Goal: Task Accomplishment & Management: Manage account settings

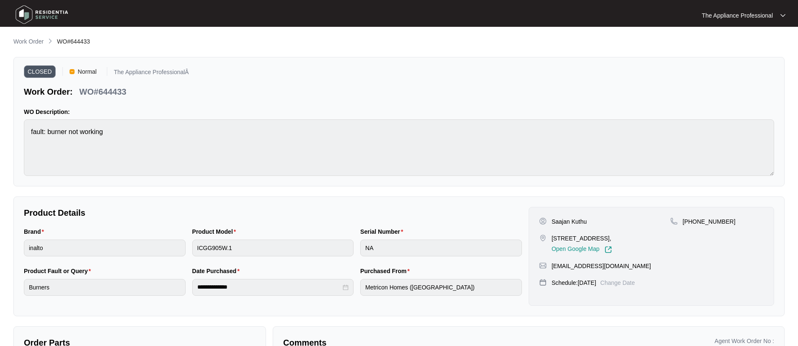
click at [33, 15] on img at bounding box center [42, 14] width 59 height 25
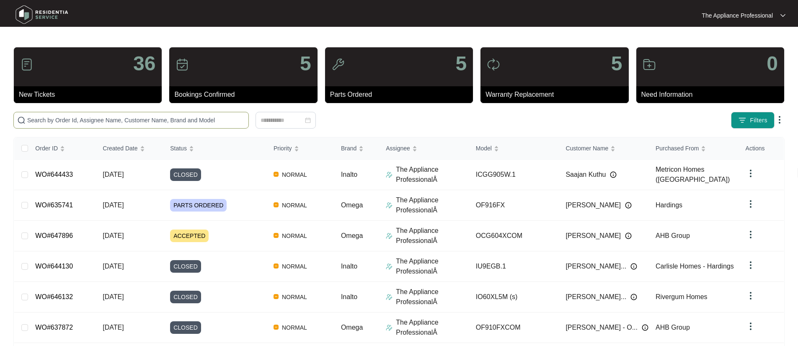
click at [57, 122] on input "text" at bounding box center [136, 120] width 218 height 9
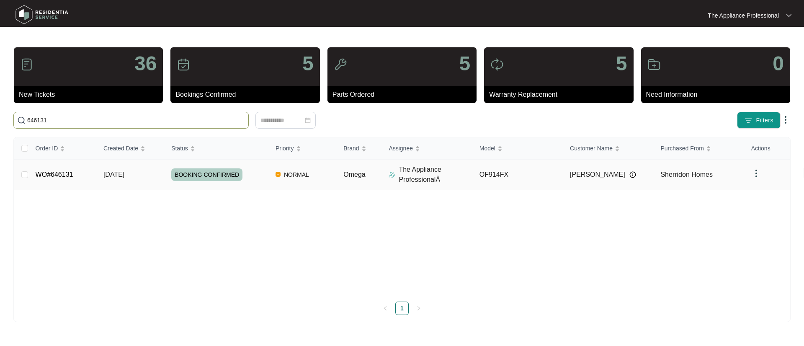
type input "646131"
click at [124, 172] on span "[DATE]" at bounding box center [113, 174] width 21 height 7
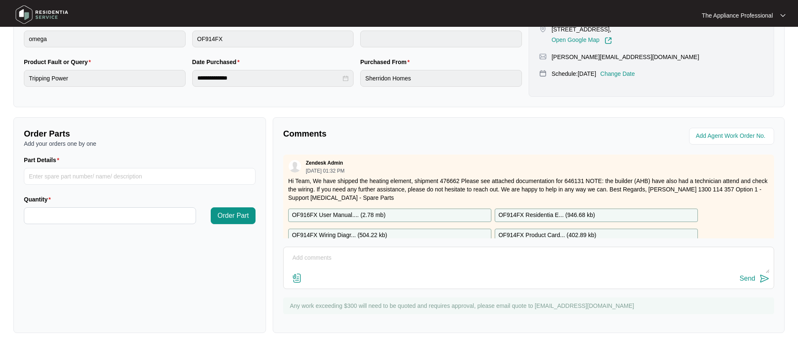
scroll to position [209, 0]
click at [338, 256] on textarea at bounding box center [528, 262] width 481 height 22
click at [388, 265] on textarea "Inspected and found that the unit trips the cct breaker. Removed oven and disco…" at bounding box center [528, 262] width 481 height 22
click at [387, 264] on textarea "Inspected and found that the unit trips the cct breaker. Removed oven and disco…" at bounding box center [528, 262] width 481 height 22
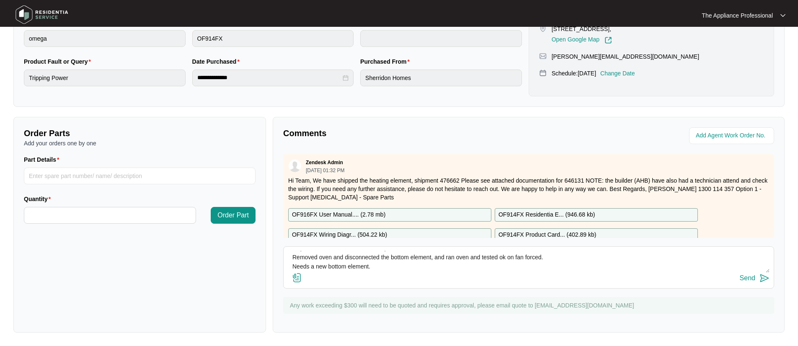
click at [385, 260] on textarea "Inspected and found that the unit trips the cct breaker. Removed oven and disco…" at bounding box center [528, 262] width 481 height 22
click at [375, 262] on textarea "Inspected and found that the unit trips the cct breaker. Removed oven and disco…" at bounding box center [528, 262] width 481 height 22
click at [382, 259] on textarea "Inspected and found that the unit trips the cct breaker. Removed oven and disco…" at bounding box center [528, 262] width 481 height 22
click at [460, 265] on textarea "Inspected and found that the unit trips the cct breaker. Removed oven and disco…" at bounding box center [528, 262] width 481 height 22
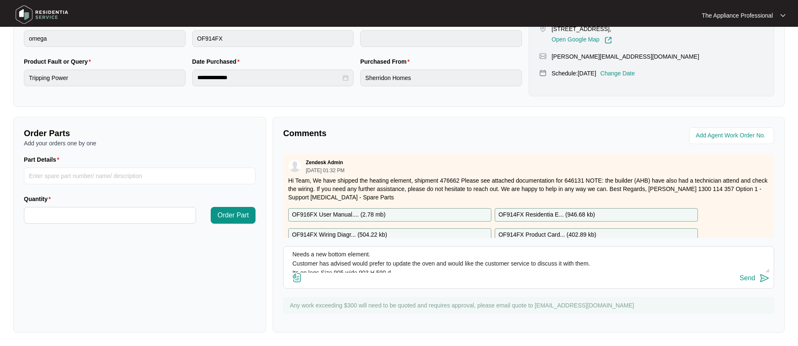
click at [603, 263] on textarea "Inspected and found that the unit trips the cct breaker. Removed oven and disco…" at bounding box center [528, 262] width 481 height 22
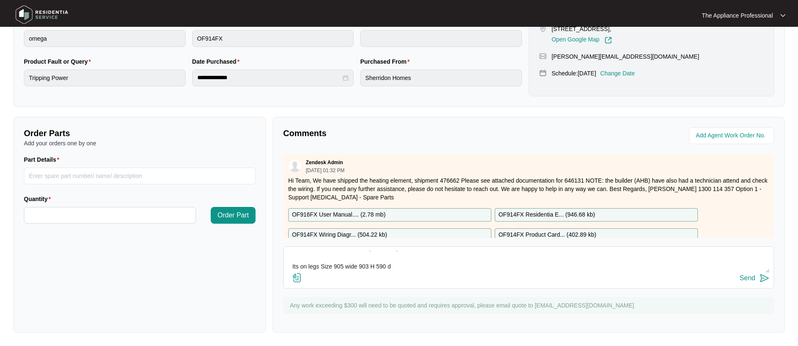
scroll to position [49, 0]
click at [412, 253] on textarea "Inspected and found that the unit trips the cct breaker. Removed oven and disco…" at bounding box center [528, 262] width 481 height 22
type textarea "Inspected and found that the unit trips the cct breaker. Removed oven and disco…"
click at [754, 277] on div "Send" at bounding box center [746, 278] width 15 height 8
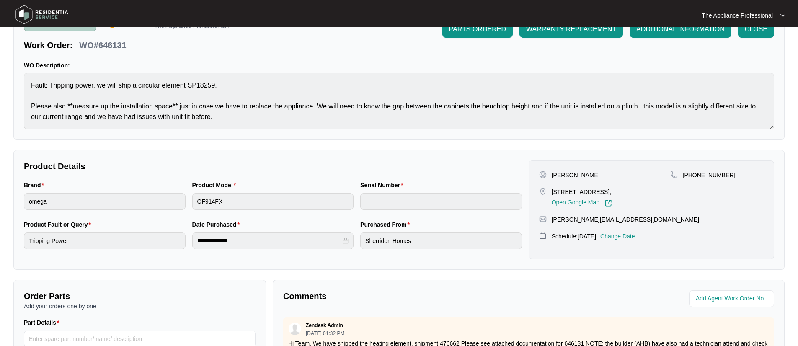
scroll to position [0, 0]
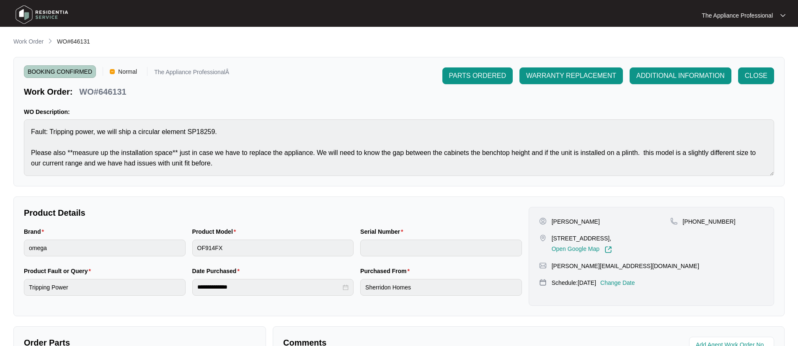
click at [22, 14] on img at bounding box center [42, 14] width 59 height 25
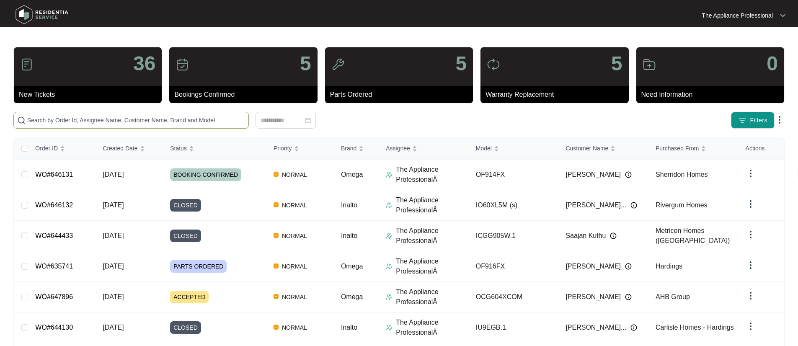
click at [67, 117] on input "text" at bounding box center [136, 120] width 218 height 9
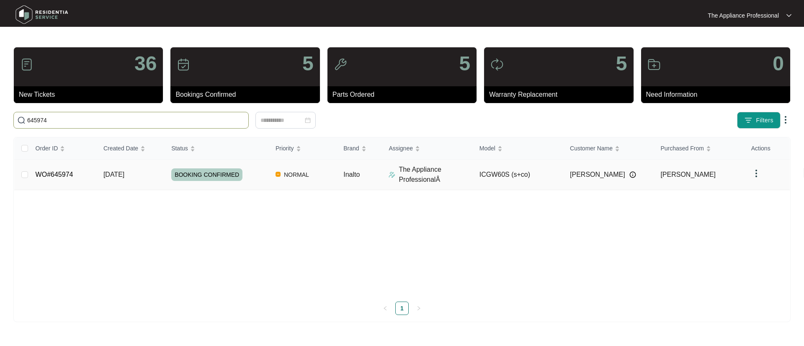
type input "645974"
click at [72, 176] on link "WO#645974" at bounding box center [55, 174] width 38 height 7
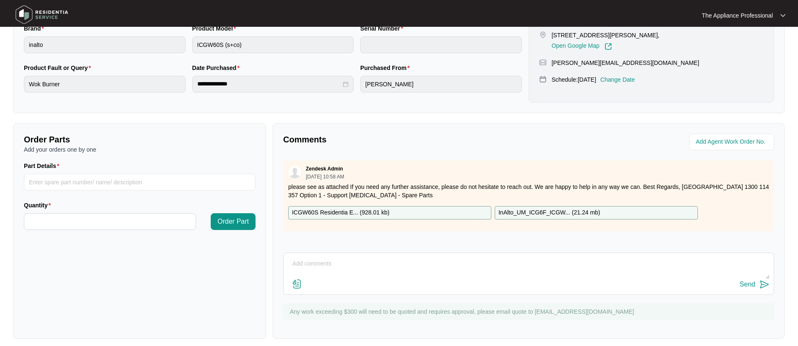
scroll to position [209, 0]
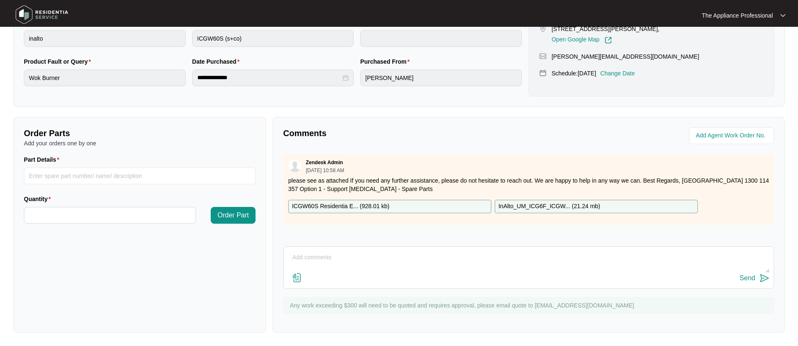
click at [326, 255] on textarea at bounding box center [528, 262] width 481 height 22
type textarea "replaced ignition to wok tested ok."
click at [73, 176] on input "Part Details" at bounding box center [140, 175] width 232 height 17
type input "Wok ignition candle"
click at [62, 218] on input "Quantity" at bounding box center [109, 215] width 171 height 16
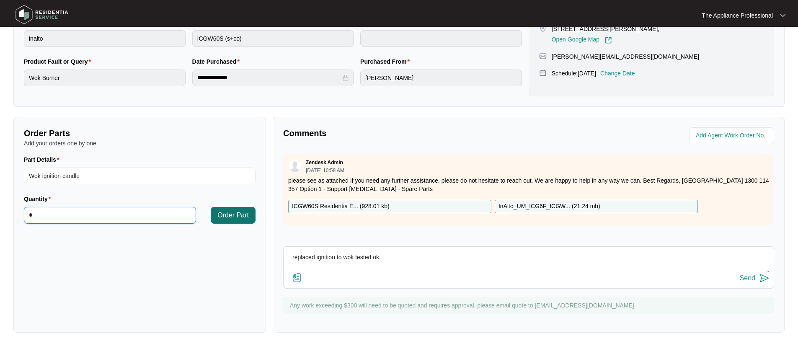
type input "*"
click at [227, 215] on span "Order Part" at bounding box center [232, 215] width 31 height 10
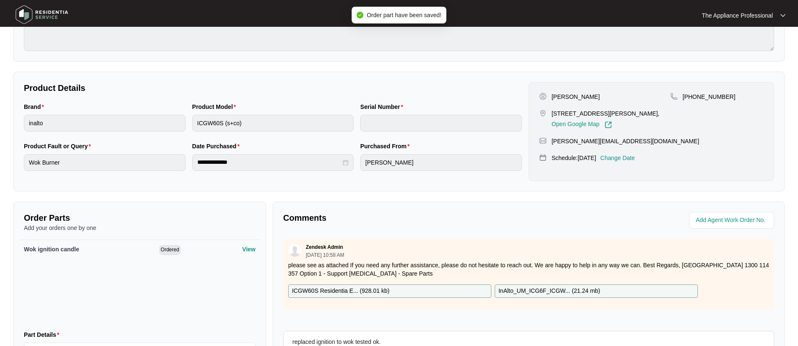
scroll to position [0, 0]
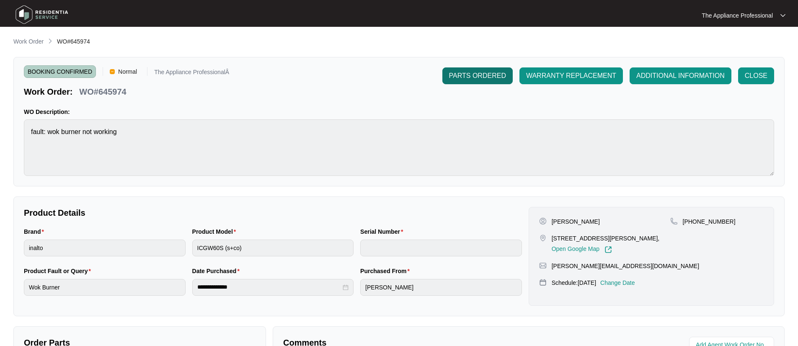
click at [479, 80] on span "PARTS ORDERED" at bounding box center [477, 76] width 57 height 10
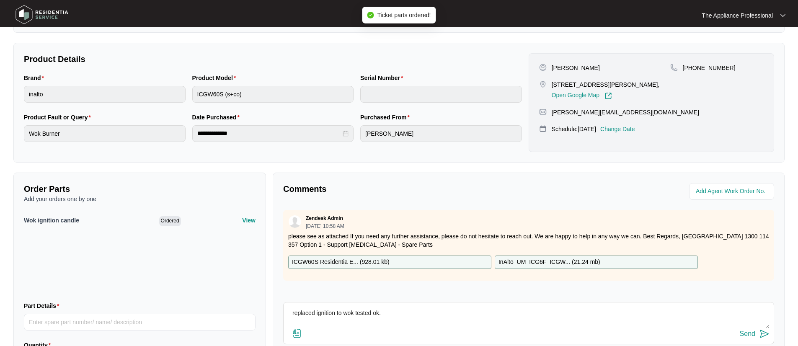
scroll to position [211, 0]
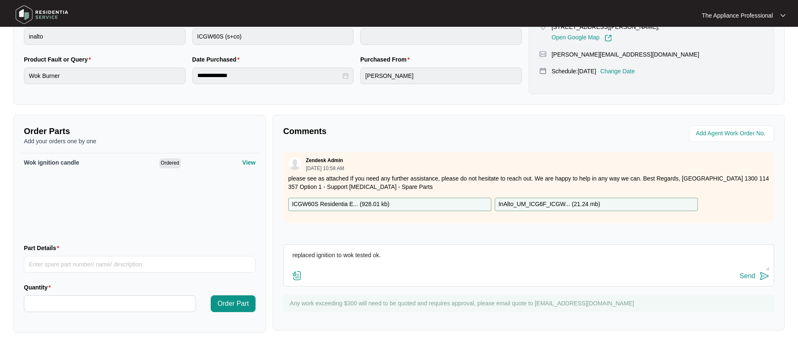
click at [761, 276] on img at bounding box center [764, 276] width 10 height 10
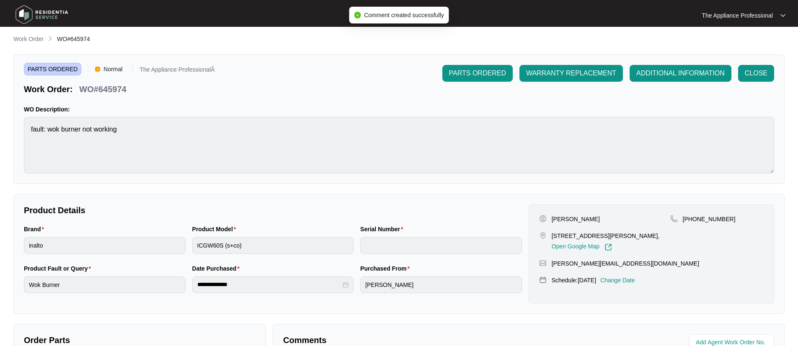
scroll to position [0, 0]
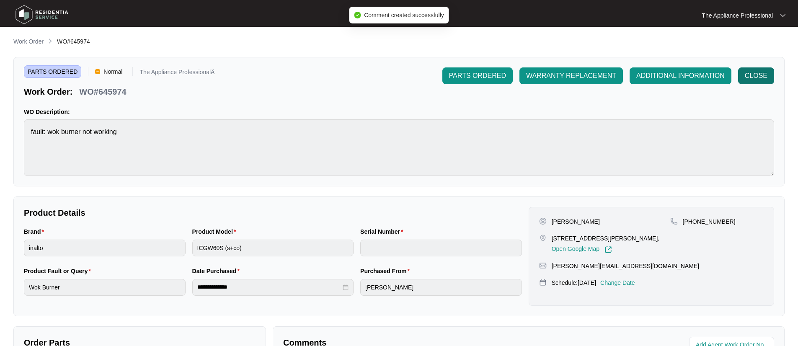
click at [757, 80] on span "CLOSE" at bounding box center [755, 76] width 23 height 10
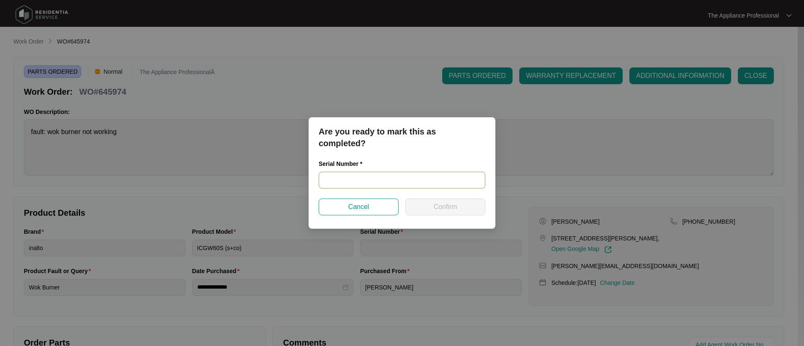
click at [398, 183] on input "text" at bounding box center [402, 180] width 167 height 17
type input "2025030100071"
click at [426, 206] on button "Confirm" at bounding box center [445, 206] width 80 height 17
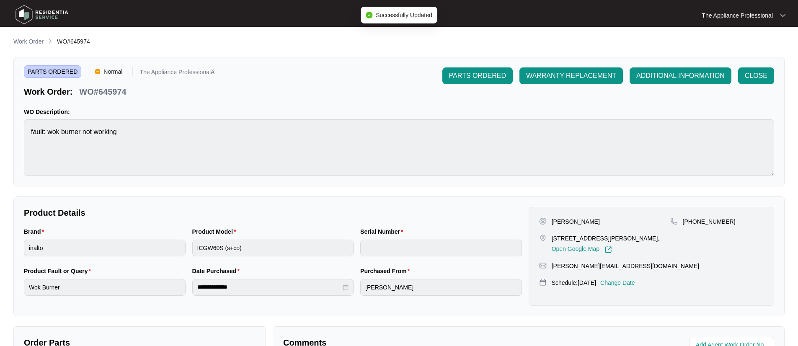
type input "2025030100071"
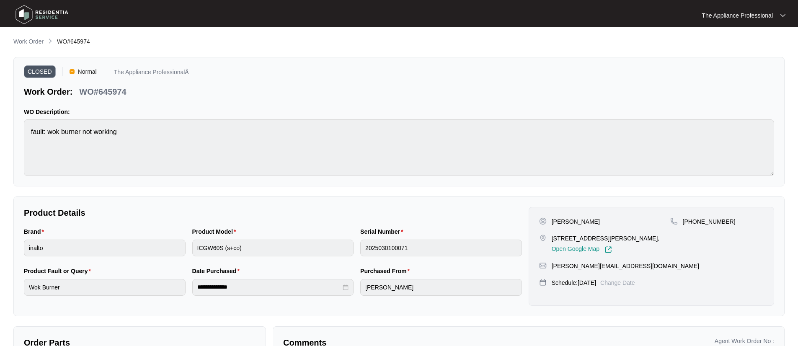
click at [26, 13] on img at bounding box center [42, 14] width 59 height 25
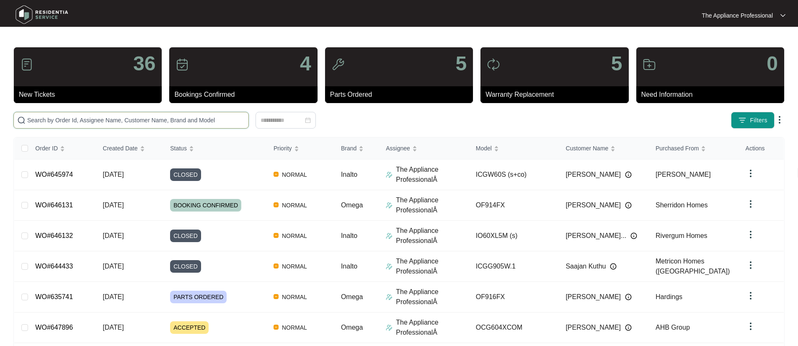
click at [55, 118] on input "text" at bounding box center [136, 120] width 218 height 9
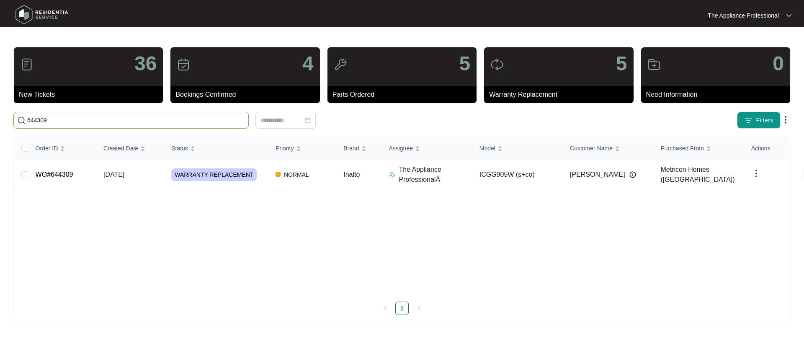
click at [55, 118] on input "644309" at bounding box center [136, 120] width 218 height 9
type input "644309"
click at [53, 175] on link "WO#644309" at bounding box center [55, 174] width 38 height 7
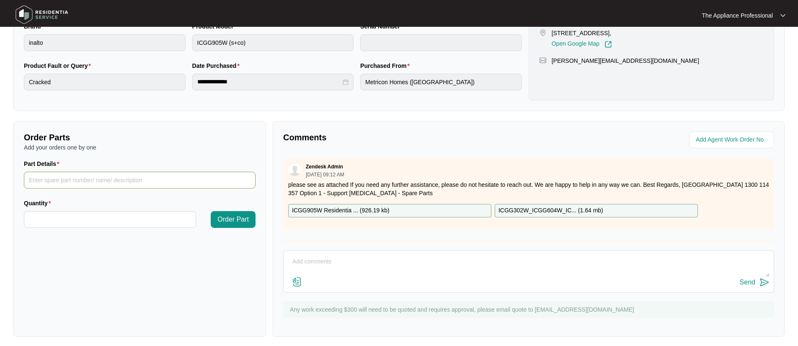
scroll to position [209, 0]
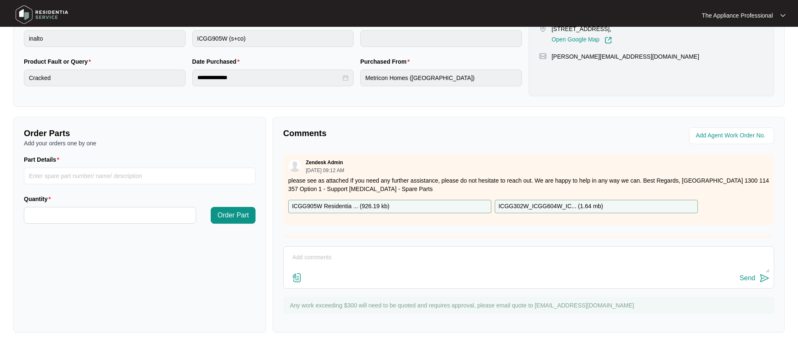
click at [322, 256] on textarea at bounding box center [528, 262] width 481 height 22
type textarea "Replaced cooktop tested ok"
click at [757, 278] on button "Send" at bounding box center [754, 278] width 30 height 11
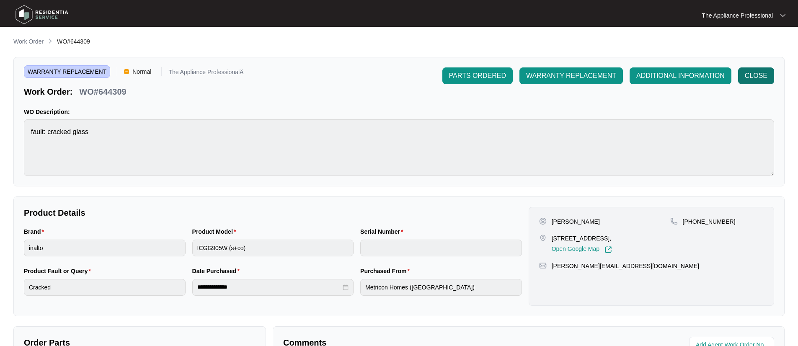
click at [765, 80] on span "CLOSE" at bounding box center [755, 76] width 23 height 10
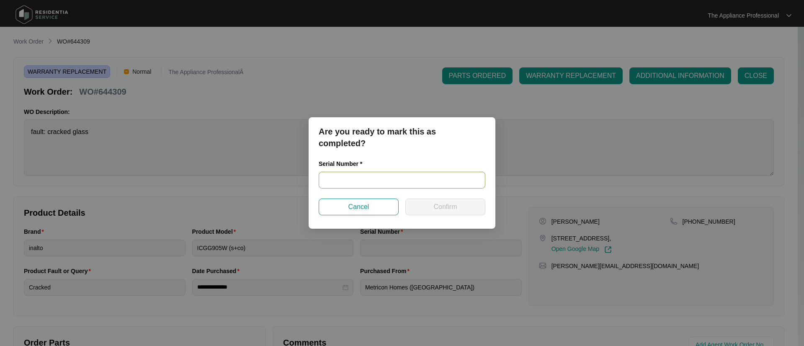
click at [354, 184] on input "text" at bounding box center [402, 180] width 167 height 17
type input "250700068"
click at [444, 214] on button "Confirm" at bounding box center [445, 206] width 80 height 17
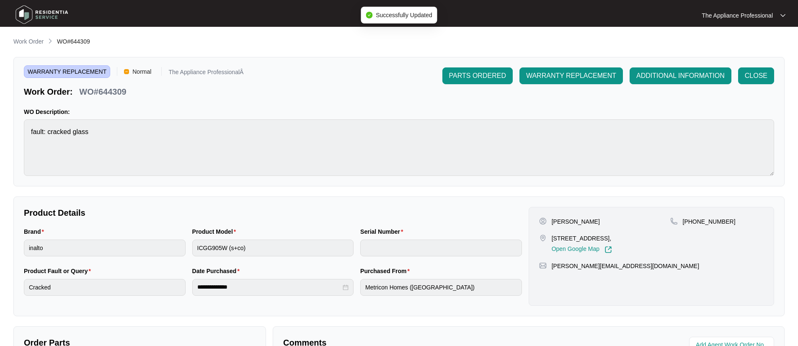
type input "250700068"
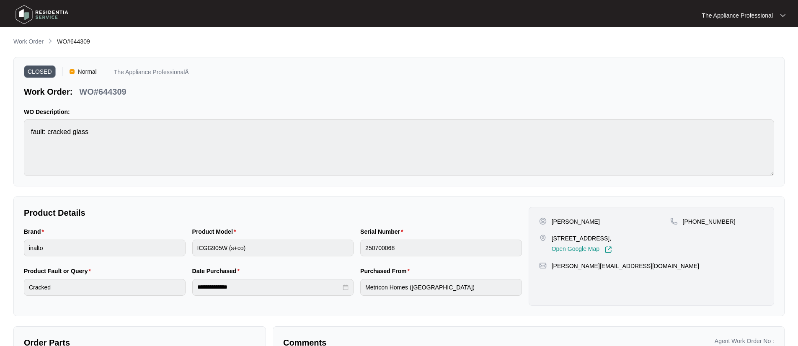
click at [20, 15] on img at bounding box center [42, 14] width 59 height 25
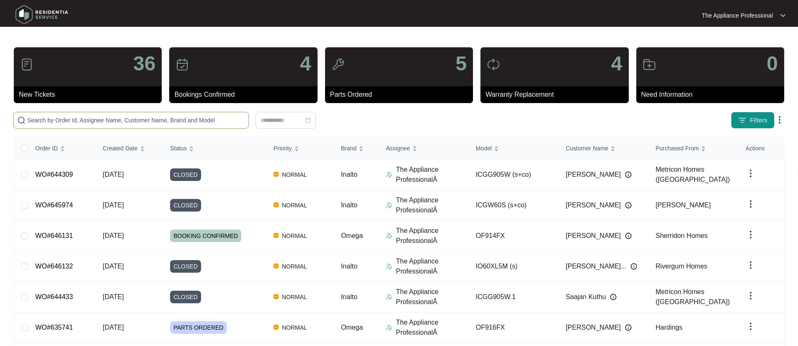
click at [70, 121] on input "text" at bounding box center [136, 120] width 218 height 9
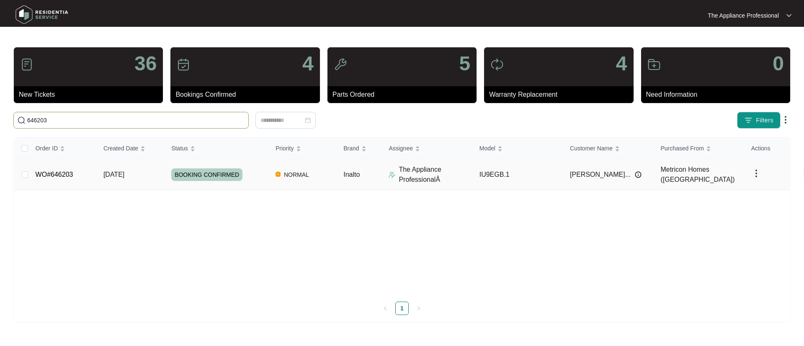
type input "646203"
click at [70, 174] on link "WO#646203" at bounding box center [55, 174] width 38 height 7
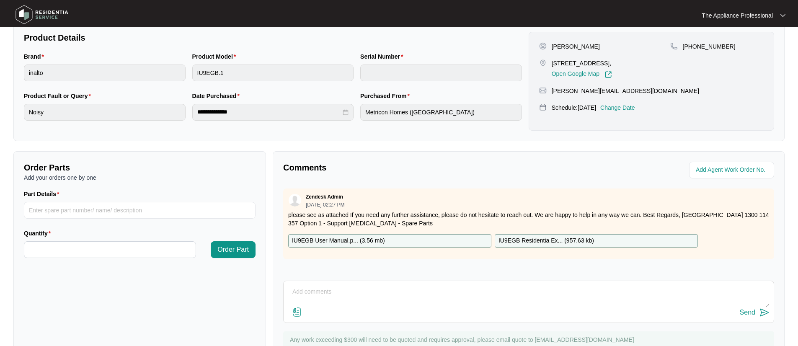
scroll to position [209, 0]
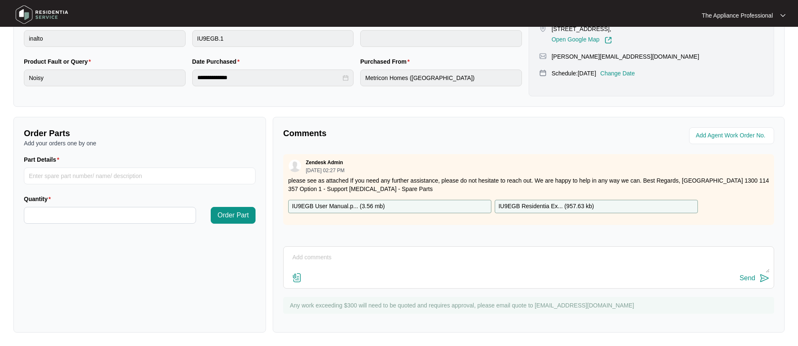
click at [345, 264] on textarea at bounding box center [528, 262] width 481 height 22
type textarea "replaced wire hitting cooling fan making noise and redirected advised to use."
click at [753, 277] on div "Send" at bounding box center [746, 278] width 15 height 8
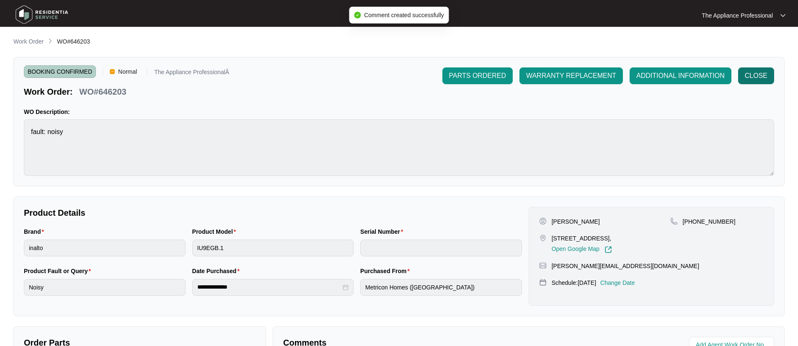
click at [767, 80] on span "CLOSE" at bounding box center [755, 76] width 23 height 10
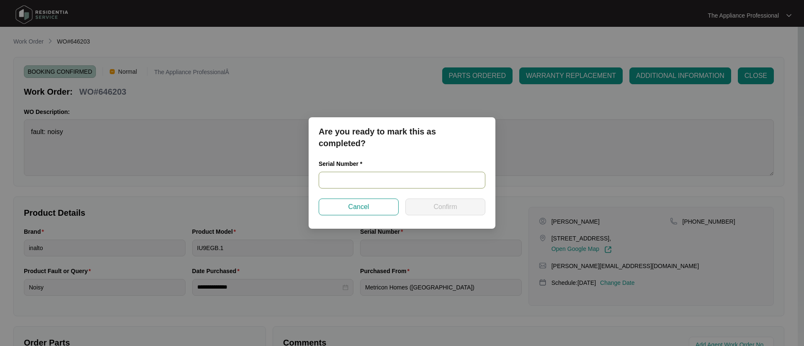
click at [359, 176] on input "text" at bounding box center [402, 180] width 167 height 17
type input "202410015"
click at [444, 209] on span "Confirm" at bounding box center [444, 207] width 23 height 10
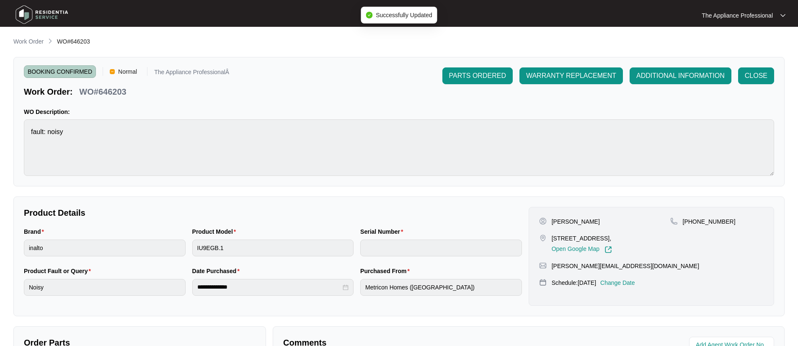
type input "202410015"
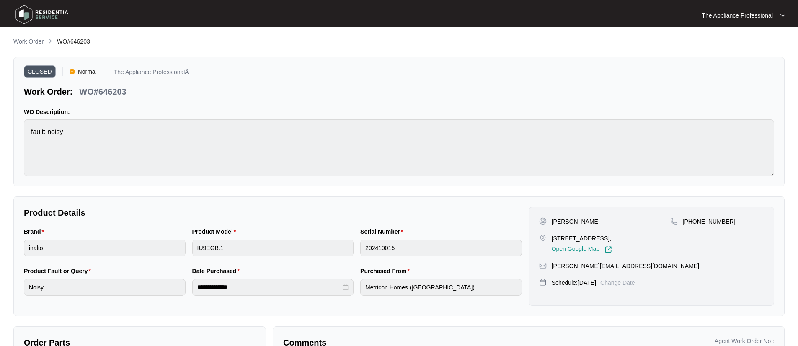
click at [29, 15] on img at bounding box center [42, 14] width 59 height 25
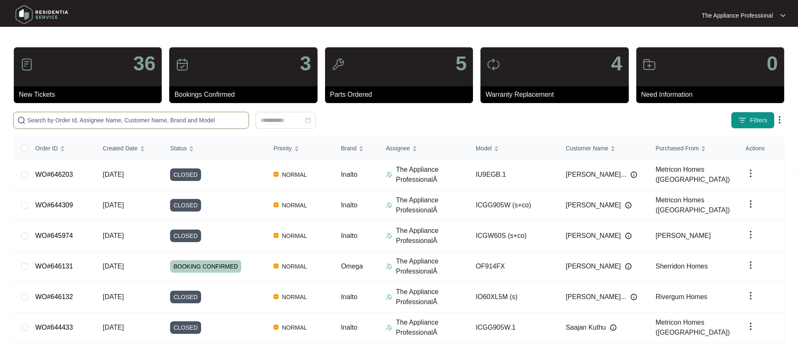
click at [54, 122] on input "text" at bounding box center [136, 120] width 218 height 9
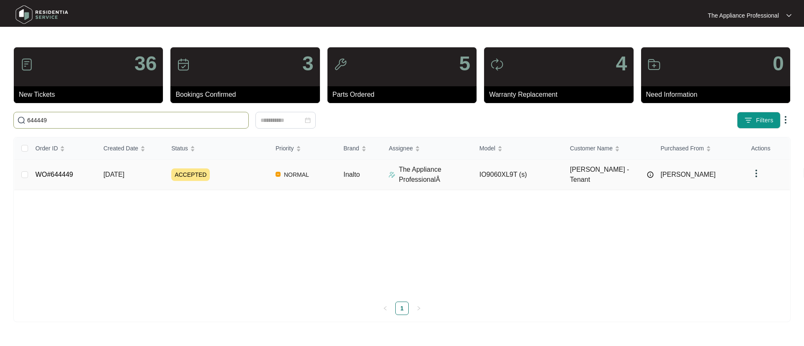
type input "644449"
click at [78, 174] on td "WO#644449" at bounding box center [63, 175] width 68 height 31
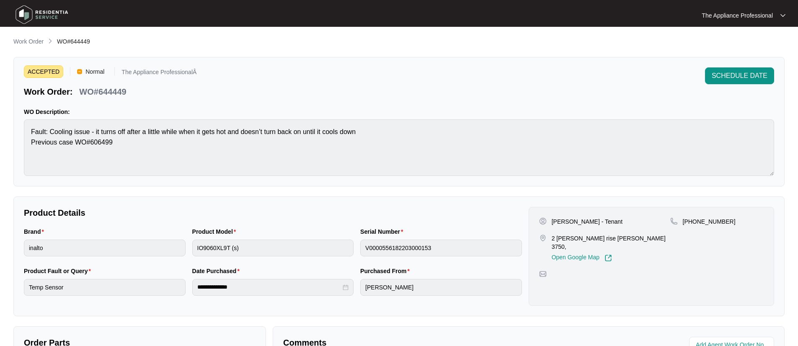
scroll to position [209, 0]
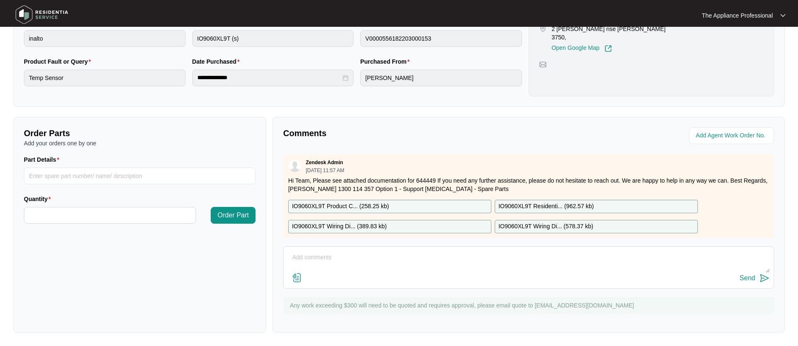
click at [345, 255] on textarea at bounding box center [528, 262] width 481 height 22
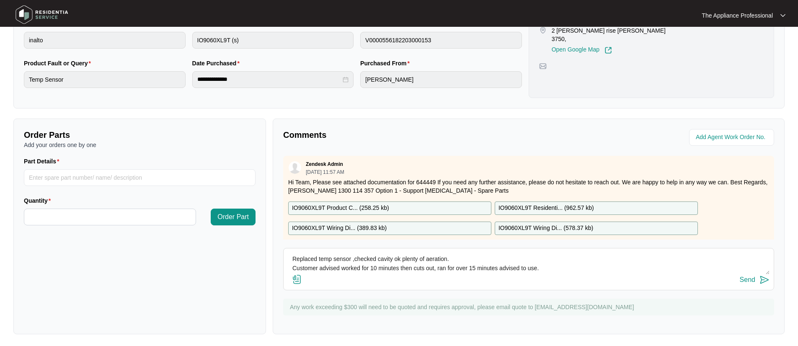
type textarea "Replaced temp sensor ,checked cavity ok plenty of aeration. Customer advised wo…"
click at [759, 279] on img at bounding box center [764, 280] width 10 height 10
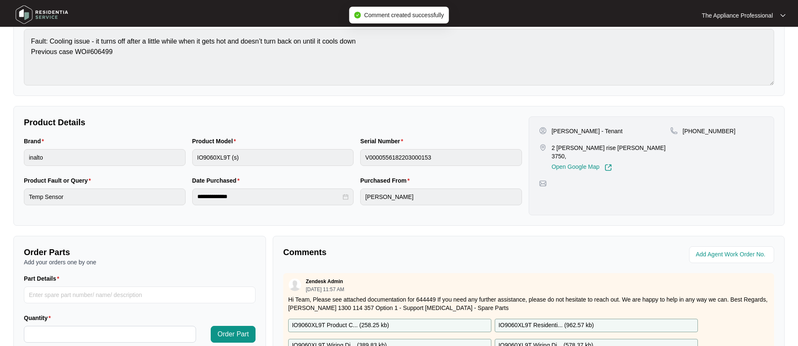
scroll to position [0, 0]
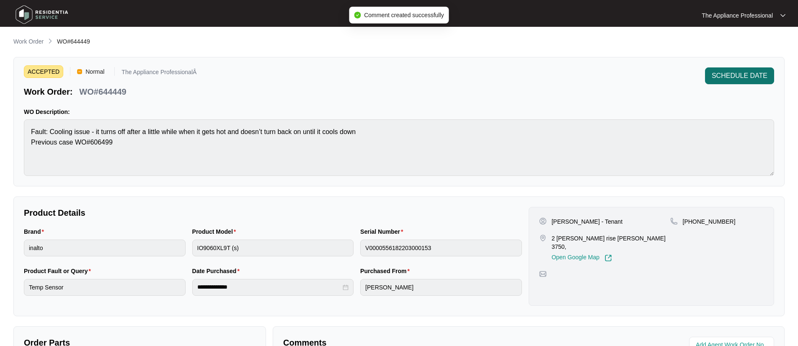
click at [748, 79] on span "SCHEDULE DATE" at bounding box center [739, 76] width 56 height 10
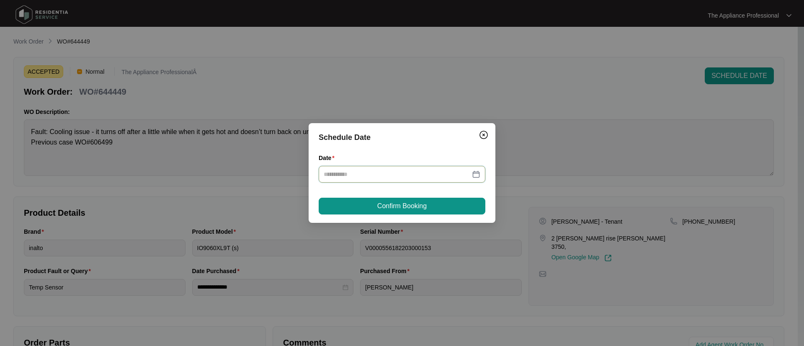
click at [434, 171] on input "Date" at bounding box center [397, 174] width 147 height 9
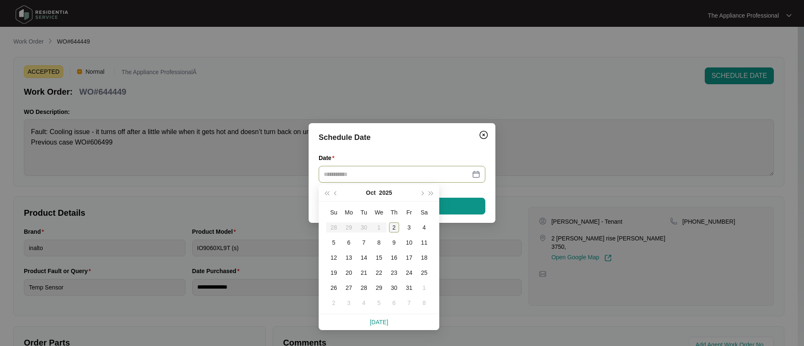
type input "**********"
click at [395, 226] on div "2" at bounding box center [394, 227] width 10 height 10
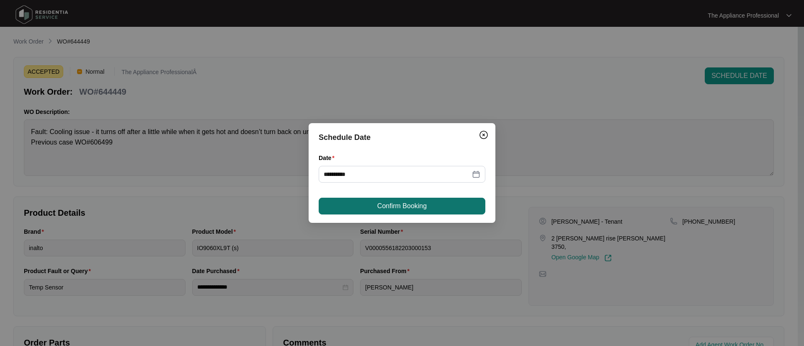
click at [383, 207] on span "Confirm Booking" at bounding box center [401, 206] width 49 height 10
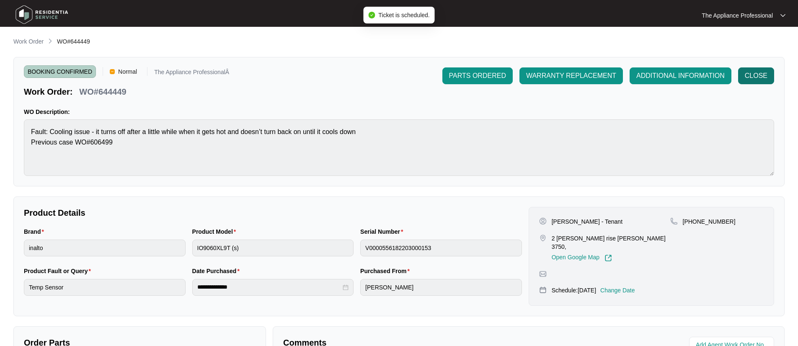
click at [763, 72] on span "CLOSE" at bounding box center [755, 76] width 23 height 10
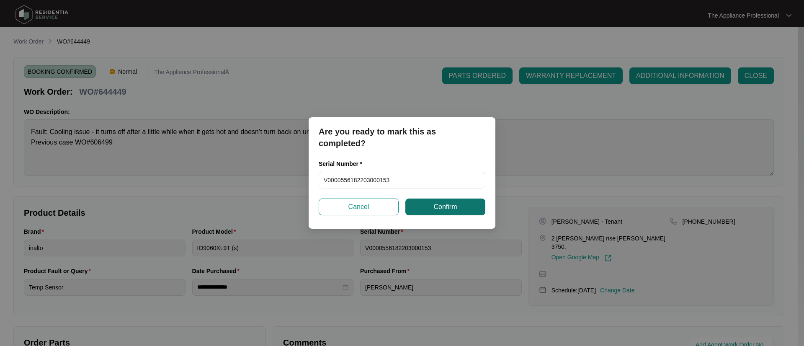
click at [472, 209] on button "Confirm" at bounding box center [445, 206] width 80 height 17
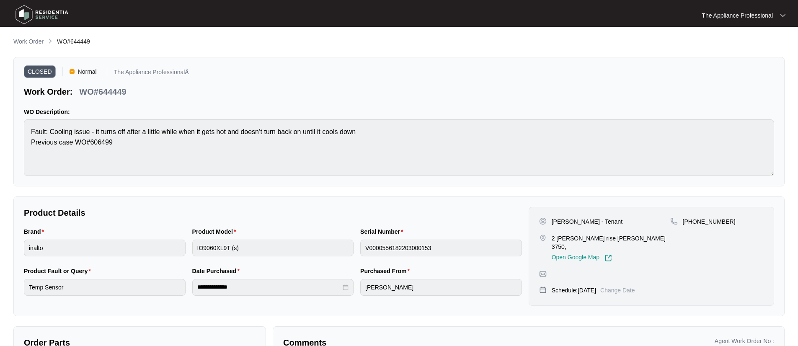
click at [30, 15] on img at bounding box center [42, 14] width 59 height 25
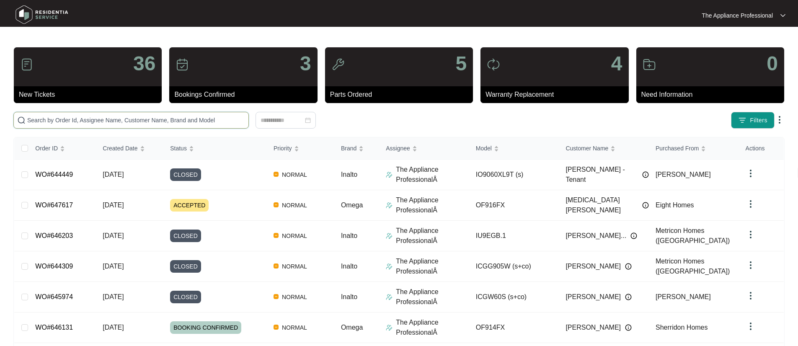
click at [117, 116] on input "text" at bounding box center [136, 120] width 218 height 9
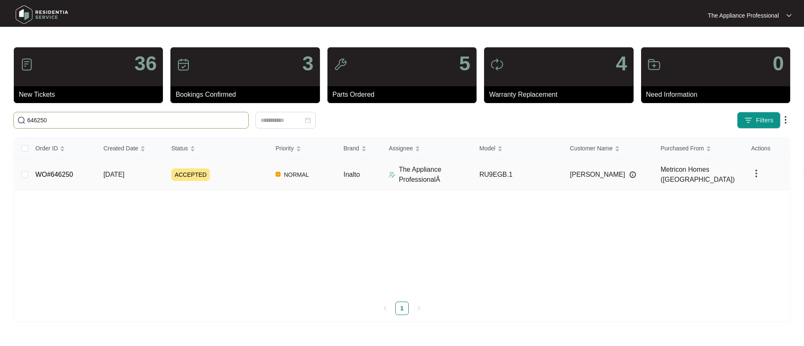
type input "646250"
click at [124, 174] on span "[DATE]" at bounding box center [113, 174] width 21 height 7
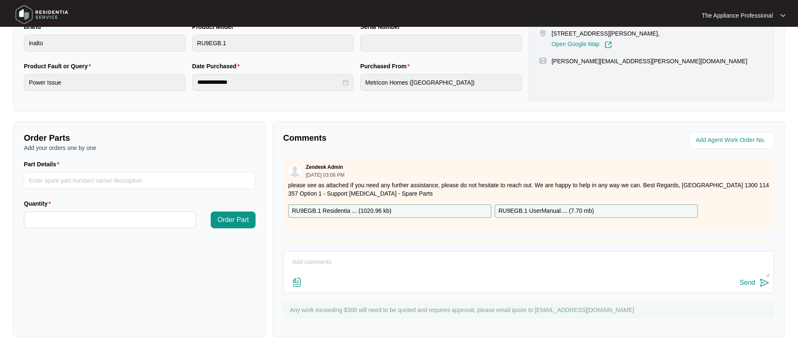
scroll to position [209, 0]
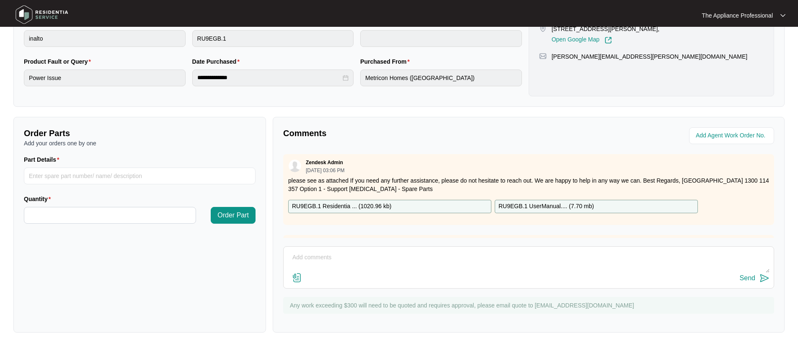
click at [304, 257] on textarea at bounding box center [528, 262] width 481 height 22
paste textarea "Inspected and ran oven and touched appliance no [MEDICAL_DATA]. Removed oven an…"
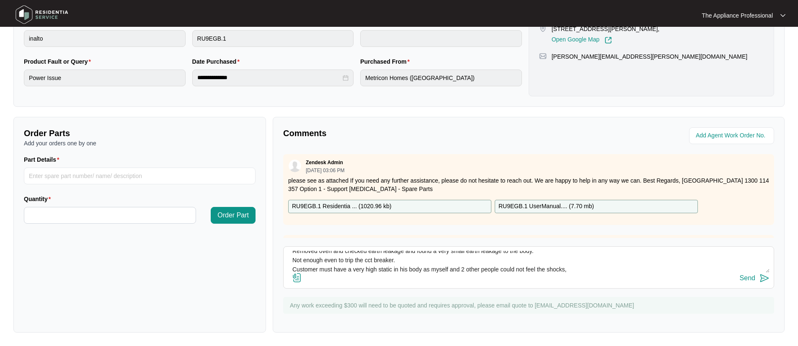
scroll to position [28, 0]
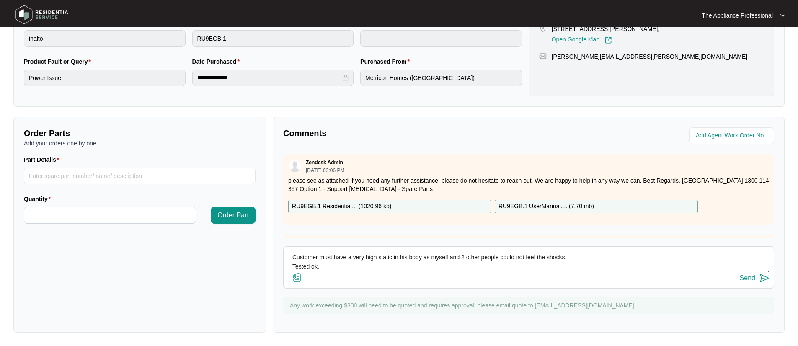
type textarea "Inspected and ran oven and touched appliance no [MEDICAL_DATA]. Removed oven an…"
click at [762, 276] on img at bounding box center [764, 278] width 10 height 10
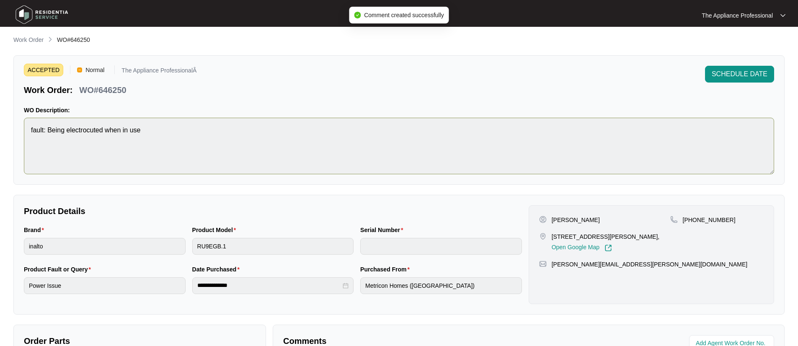
scroll to position [0, 0]
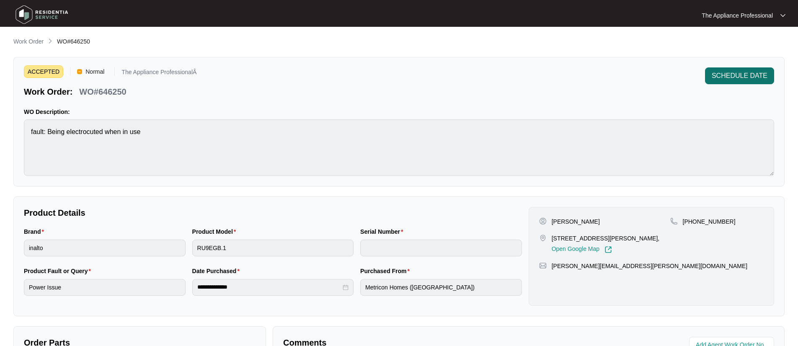
click at [729, 76] on span "SCHEDULE DATE" at bounding box center [739, 76] width 56 height 10
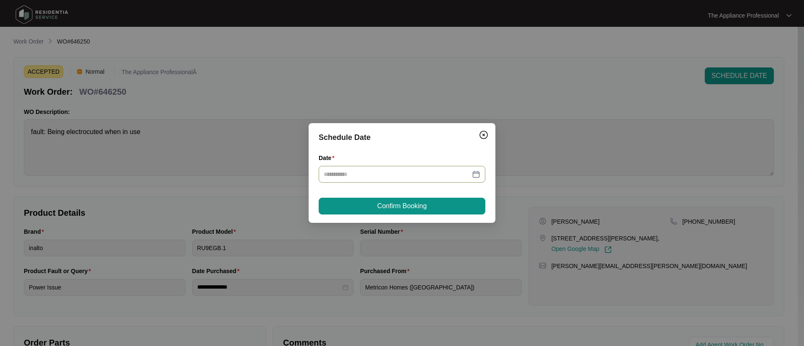
click at [384, 177] on input "Date" at bounding box center [397, 174] width 147 height 9
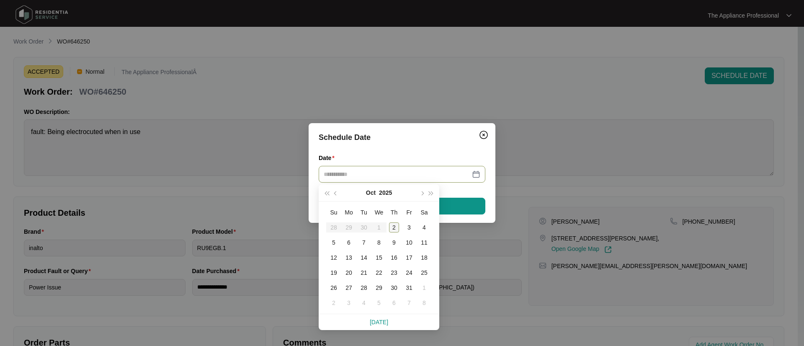
type input "**********"
click at [393, 227] on div "2" at bounding box center [394, 227] width 10 height 10
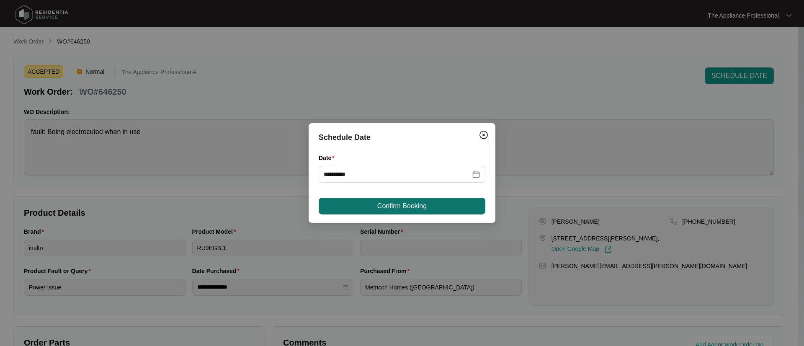
click at [391, 209] on span "Confirm Booking" at bounding box center [401, 206] width 49 height 10
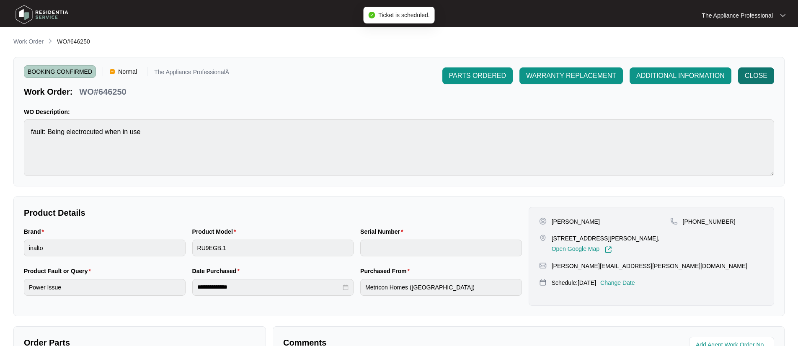
click at [757, 76] on span "CLOSE" at bounding box center [755, 76] width 23 height 10
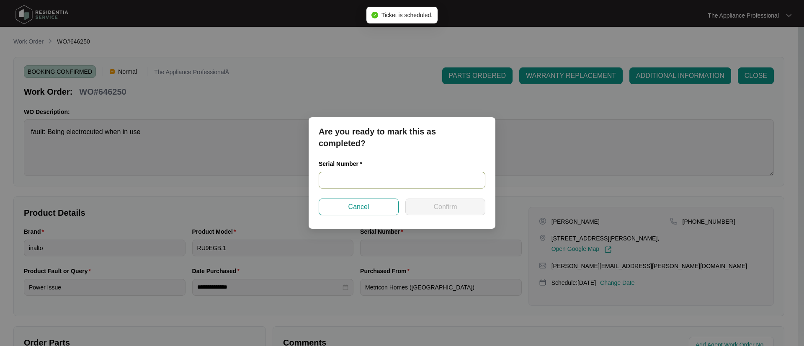
click at [372, 179] on input "text" at bounding box center [402, 180] width 167 height 17
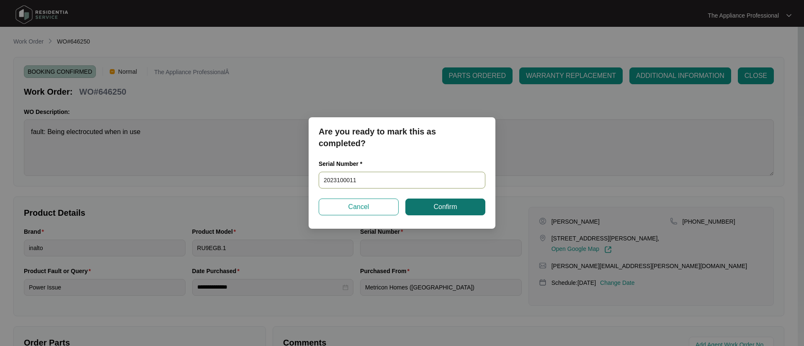
type input "2023100011"
click at [425, 210] on button "Confirm" at bounding box center [445, 206] width 80 height 17
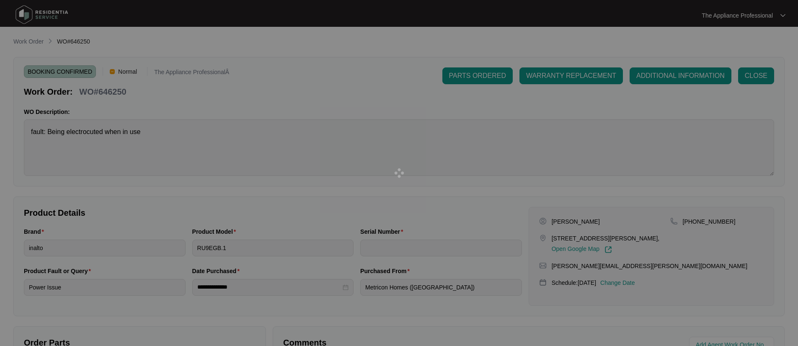
type input "2023100011"
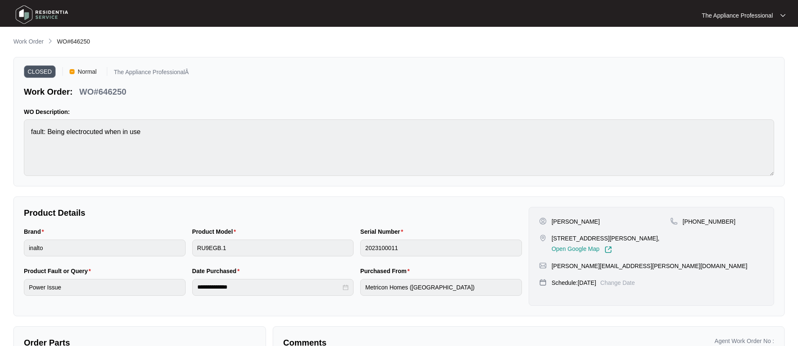
click at [27, 12] on img at bounding box center [42, 14] width 59 height 25
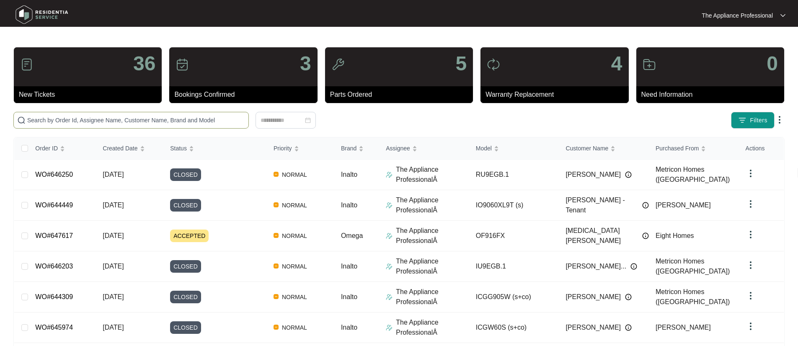
paste input "635741"
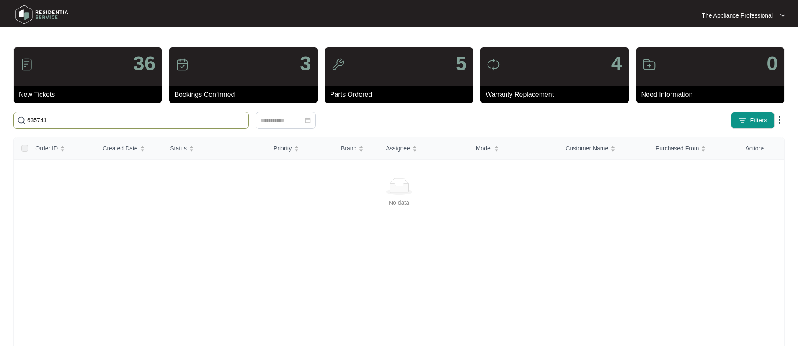
drag, startPoint x: 64, startPoint y: 115, endPoint x: 41, endPoint y: 117, distance: 23.1
click at [41, 117] on input "635741" at bounding box center [136, 120] width 218 height 9
type input "1"
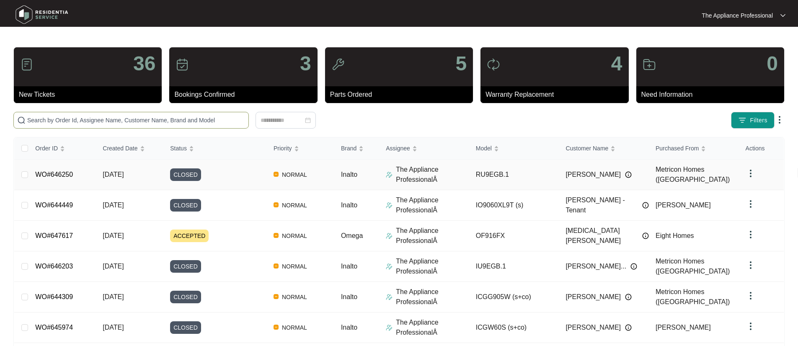
paste input "635741"
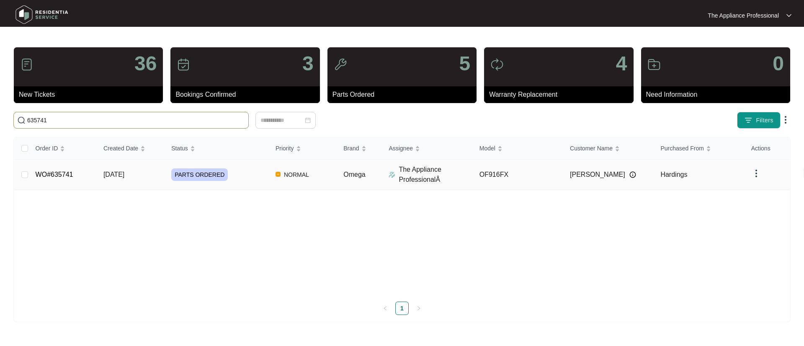
type input "635741"
click at [69, 178] on link "WO#635741" at bounding box center [55, 174] width 38 height 7
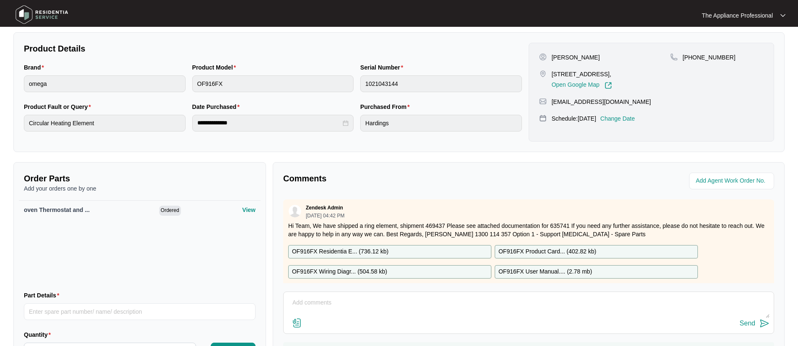
click at [26, 12] on img at bounding box center [42, 14] width 59 height 25
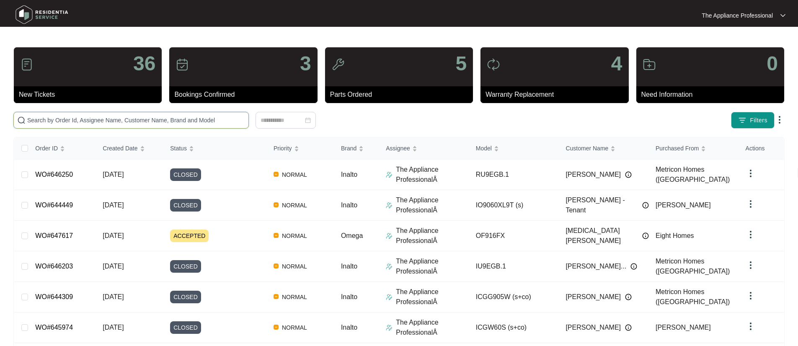
click at [54, 120] on input "text" at bounding box center [136, 120] width 218 height 9
paste input "646526"
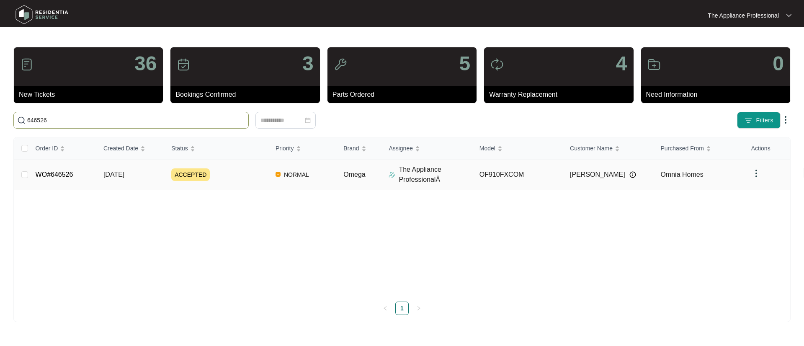
type input "646526"
click at [72, 177] on link "WO#646526" at bounding box center [55, 174] width 38 height 7
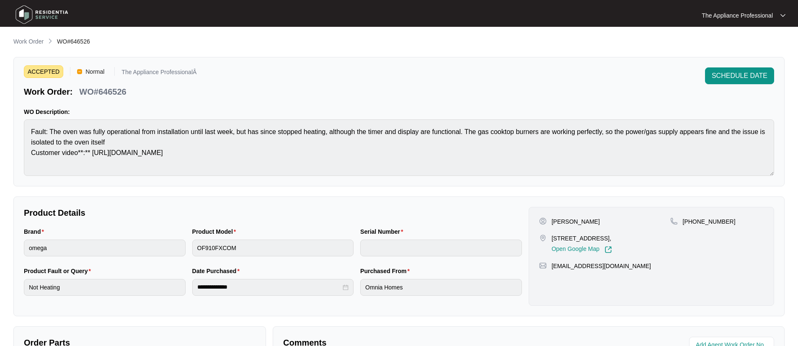
click at [26, 12] on img at bounding box center [42, 14] width 59 height 25
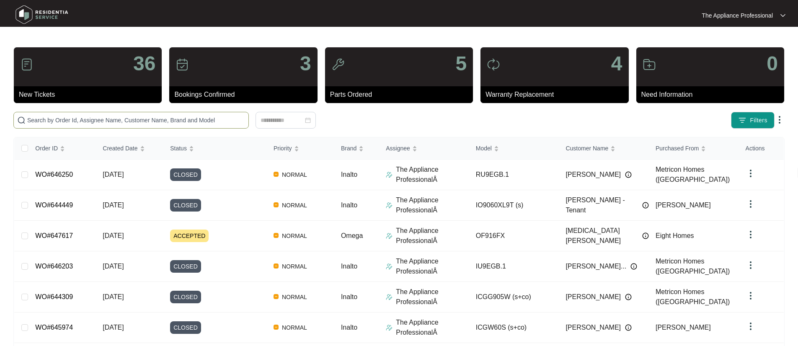
click at [125, 121] on input "text" at bounding box center [136, 120] width 218 height 9
paste input "646587"
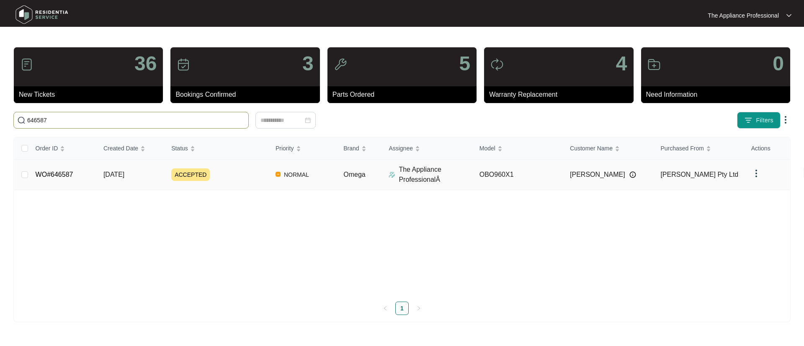
type input "646587"
click at [124, 177] on span "[DATE]" at bounding box center [113, 174] width 21 height 7
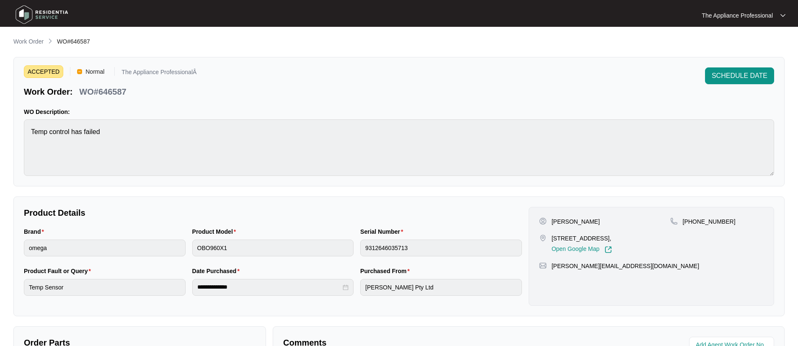
click at [29, 13] on img at bounding box center [42, 14] width 59 height 25
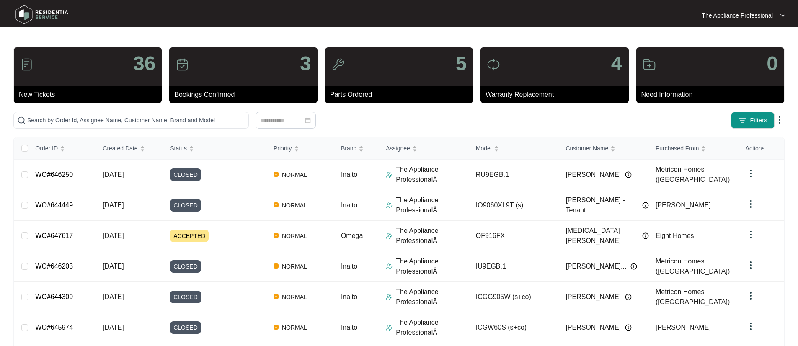
click at [24, 17] on img at bounding box center [42, 14] width 59 height 25
paste input "646621"
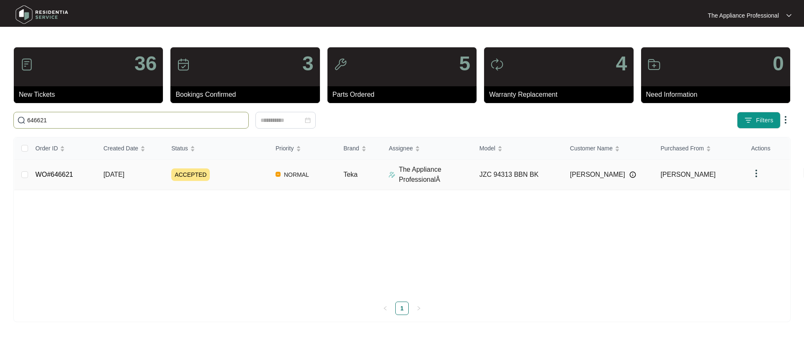
type input "646621"
click at [68, 175] on link "WO#646621" at bounding box center [55, 174] width 38 height 7
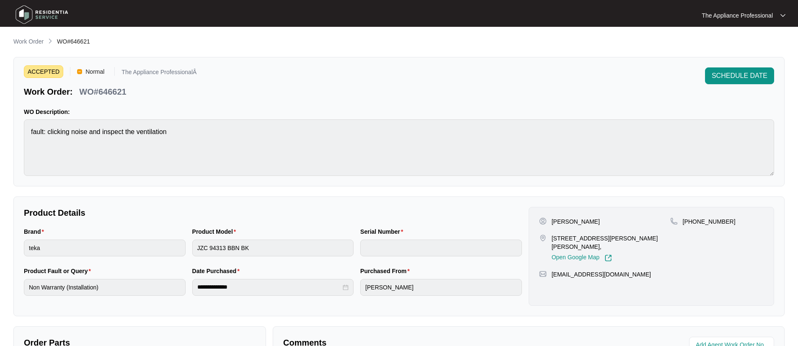
click at [30, 17] on img at bounding box center [42, 14] width 59 height 25
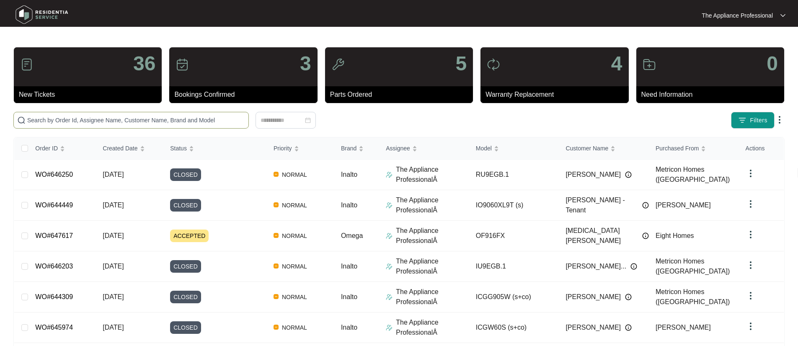
paste input "646250"
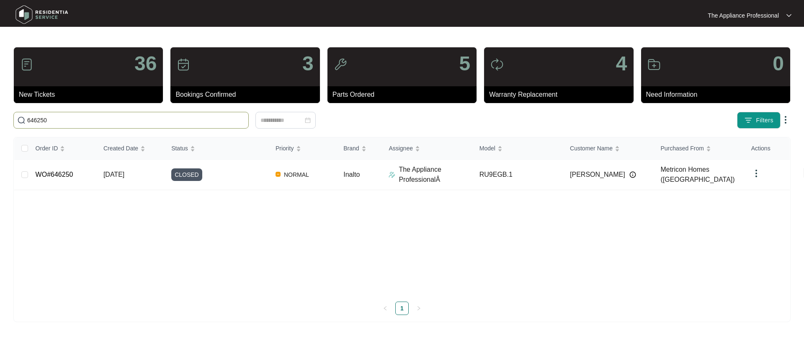
type input "646250"
click at [25, 18] on img at bounding box center [42, 14] width 59 height 25
drag, startPoint x: 59, startPoint y: 122, endPoint x: 28, endPoint y: 119, distance: 30.3
click at [28, 119] on input "646250" at bounding box center [136, 120] width 218 height 9
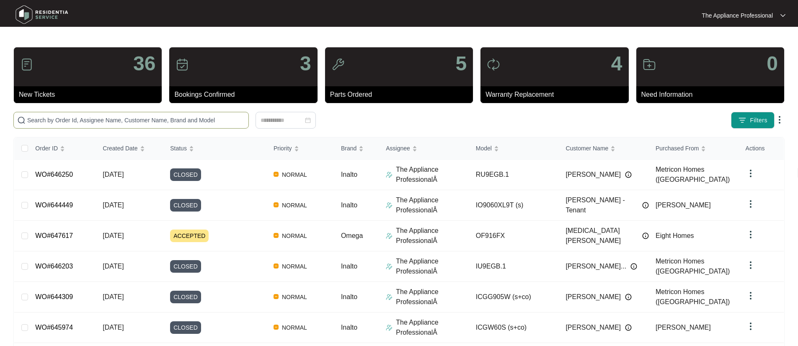
paste input "644449"
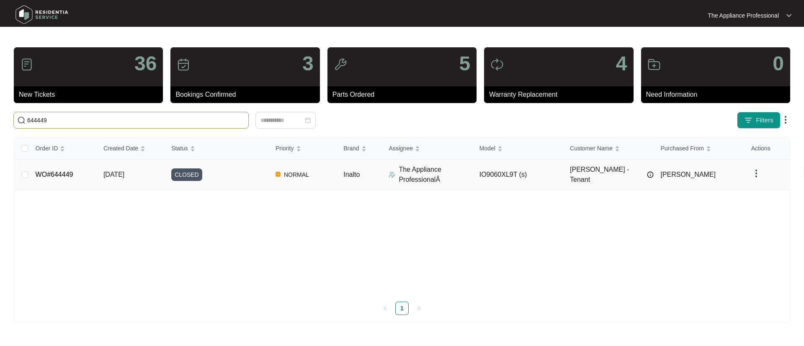
type input "644449"
click at [66, 174] on link "WO#644449" at bounding box center [55, 174] width 38 height 7
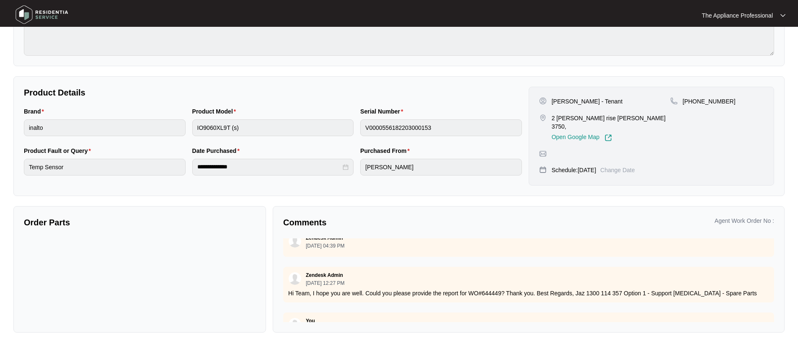
scroll to position [216, 0]
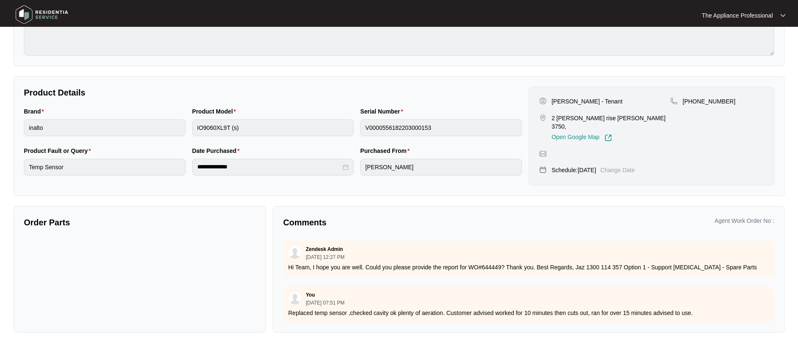
click at [33, 14] on img at bounding box center [42, 14] width 59 height 25
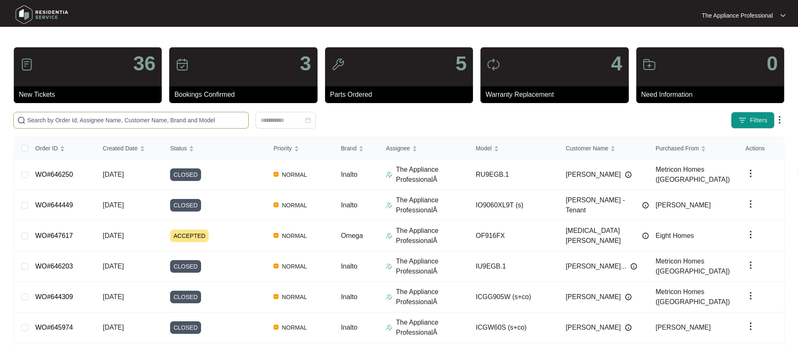
click at [83, 121] on input "text" at bounding box center [136, 120] width 218 height 9
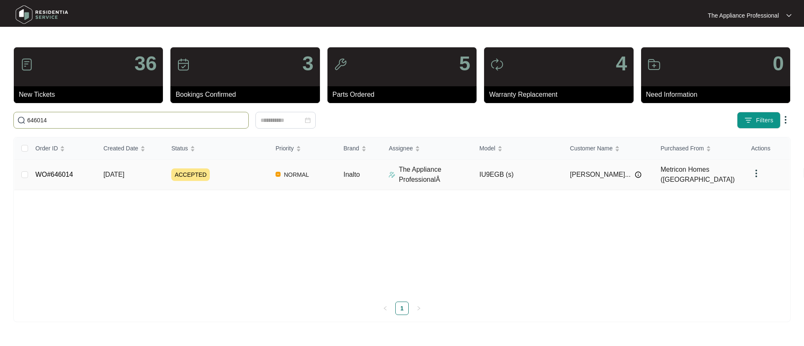
type input "646014"
click at [124, 173] on span "[DATE]" at bounding box center [113, 174] width 21 height 7
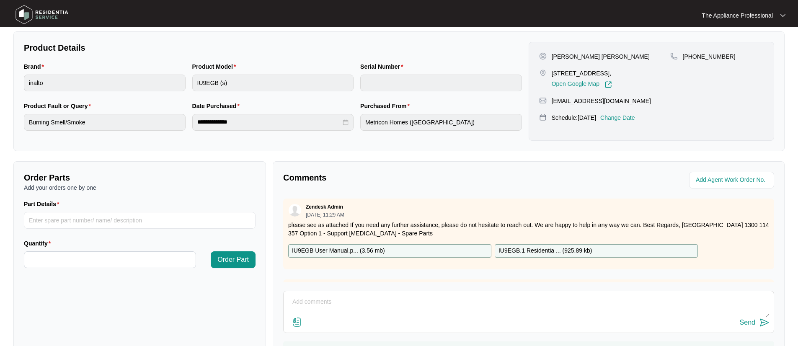
scroll to position [209, 0]
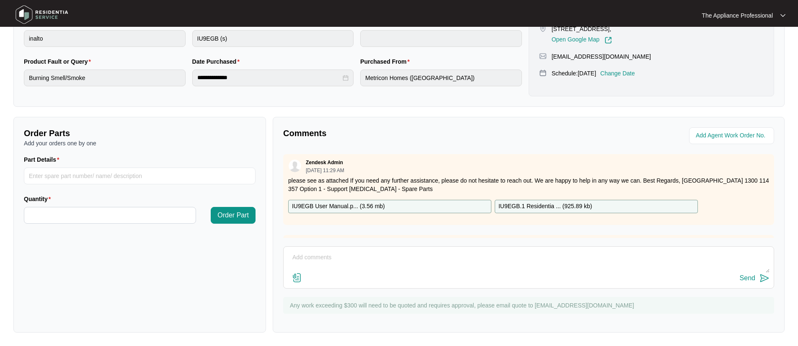
click at [316, 255] on textarea at bounding box center [528, 262] width 481 height 22
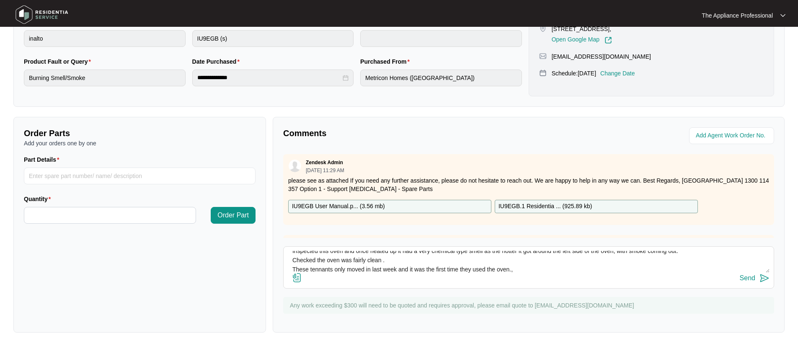
scroll to position [25, 0]
click at [520, 265] on textarea "Hi Team Inspected this oven and once heated up it had a very chemical type smel…" at bounding box center [528, 262] width 481 height 22
click at [518, 271] on textarea "Hi Team Inspected this oven and once heated up it had a very chemical type smel…" at bounding box center [528, 262] width 481 height 22
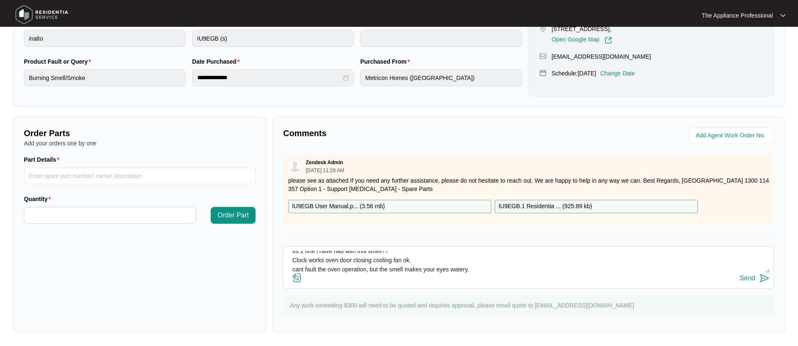
type textarea "Hi Team Inspected this oven and once heated up it had a very chemical type smel…"
click at [764, 280] on img at bounding box center [764, 278] width 10 height 10
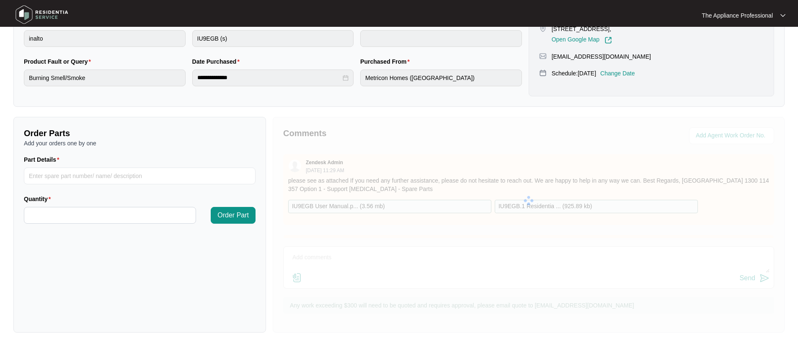
scroll to position [0, 0]
